Goal: Task Accomplishment & Management: Use online tool/utility

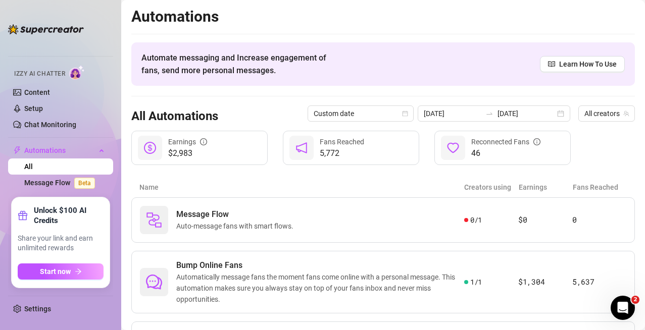
scroll to position [67, 0]
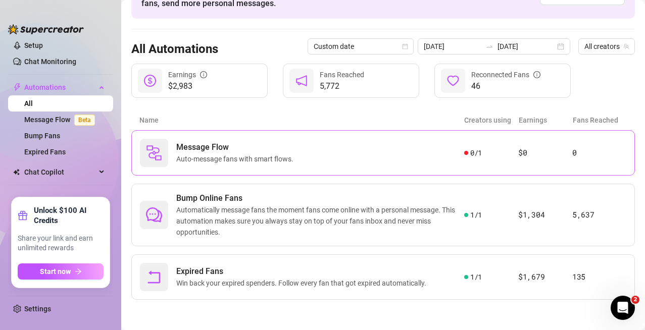
click at [194, 153] on span "Auto-message fans with smart flows." at bounding box center [236, 158] width 121 height 11
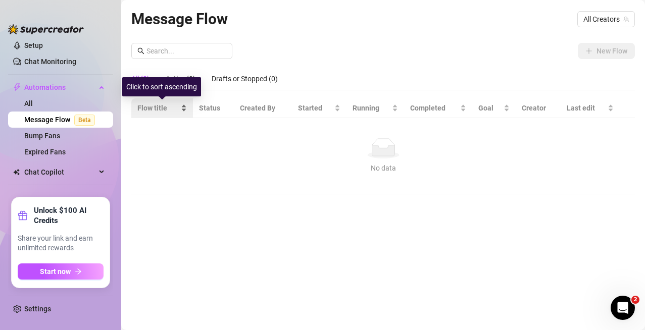
click at [169, 114] on div "Flow title" at bounding box center [161, 107] width 49 height 11
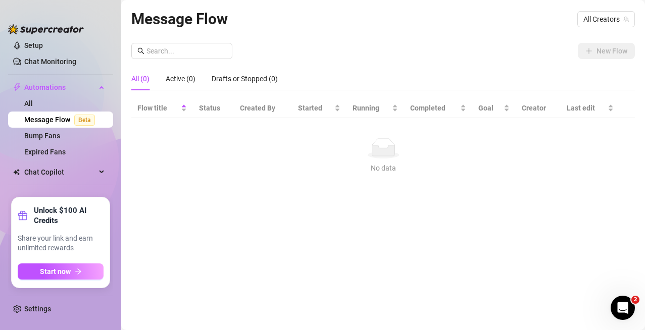
click at [190, 182] on td "No data No data" at bounding box center [382, 156] width 503 height 76
click at [597, 22] on span "All Creators" at bounding box center [605, 19] width 45 height 15
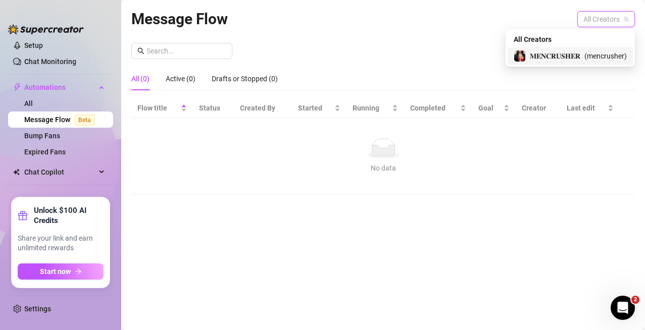
click at [584, 56] on span "( mencrusher )" at bounding box center [605, 55] width 42 height 11
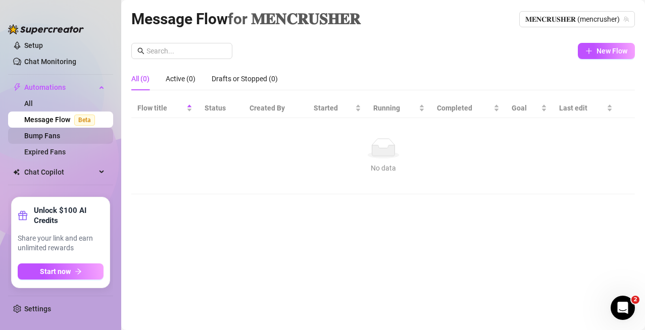
click at [60, 137] on link "Bump Fans" at bounding box center [42, 136] width 36 height 8
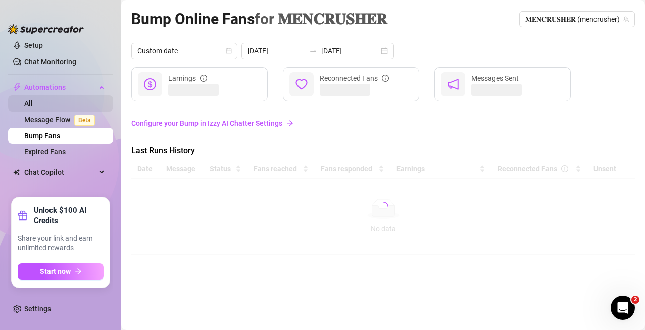
click at [33, 99] on link "All" at bounding box center [28, 103] width 9 height 8
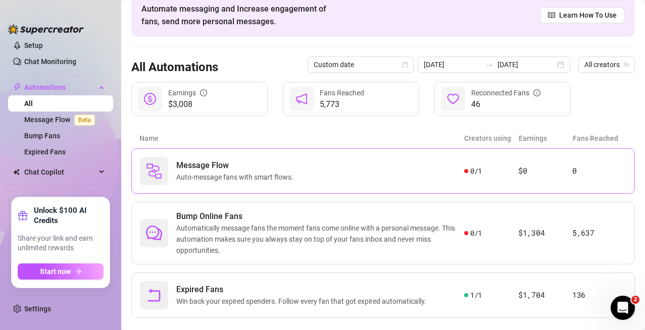
scroll to position [48, 0]
click at [198, 174] on span "Auto-message fans with smart flows." at bounding box center [236, 177] width 121 height 11
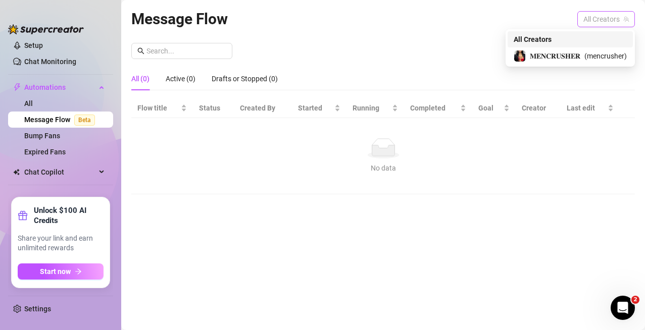
click at [590, 19] on span "All Creators" at bounding box center [605, 19] width 45 height 15
click at [587, 60] on span "( mencrusher )" at bounding box center [605, 55] width 42 height 11
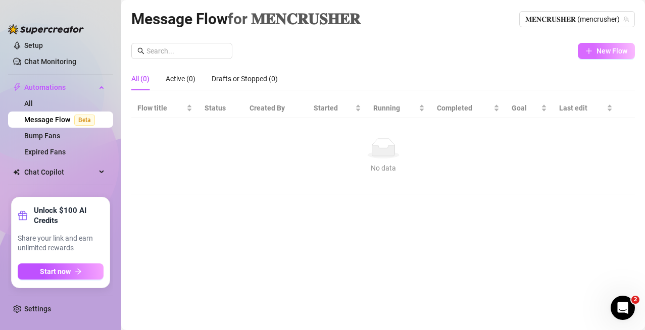
click at [586, 50] on icon "plus" at bounding box center [588, 50] width 7 height 7
